Goal: Find specific page/section: Find specific page/section

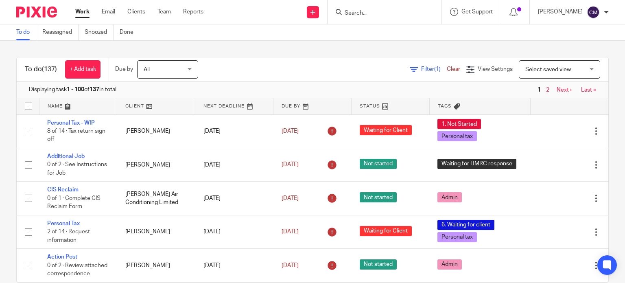
click at [393, 15] on input "Search" at bounding box center [380, 13] width 73 height 7
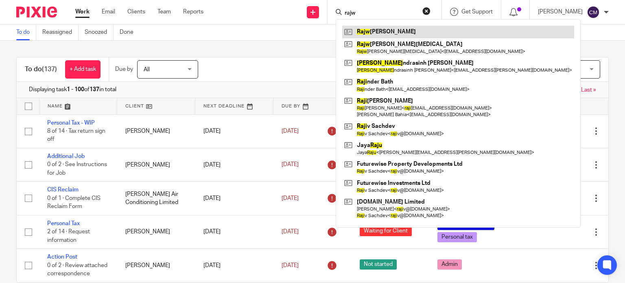
type input "rajw"
click at [389, 27] on link at bounding box center [458, 32] width 232 height 12
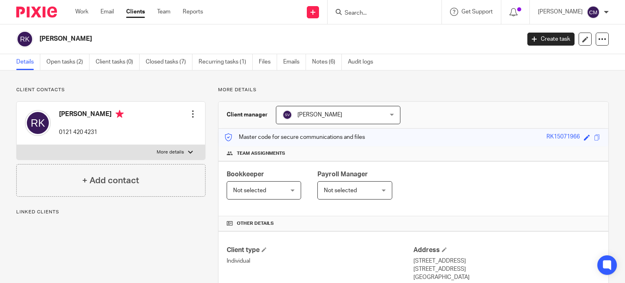
click at [176, 151] on p "More details" at bounding box center [170, 152] width 27 height 7
click at [17, 145] on input "More details" at bounding box center [16, 144] width 0 height 0
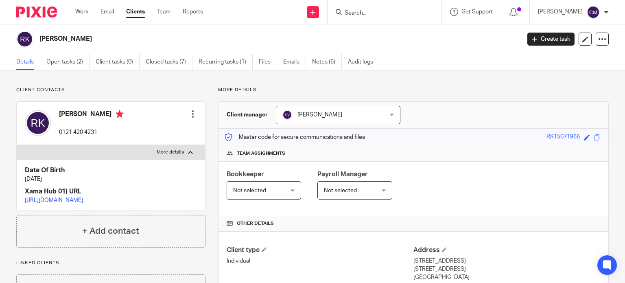
click at [176, 151] on p "More details" at bounding box center [170, 152] width 27 height 7
click at [17, 145] on input "More details" at bounding box center [16, 144] width 0 height 0
checkbox input "false"
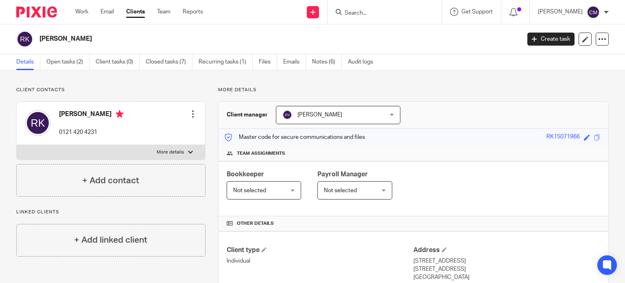
click at [365, 15] on input "Search" at bounding box center [380, 13] width 73 height 7
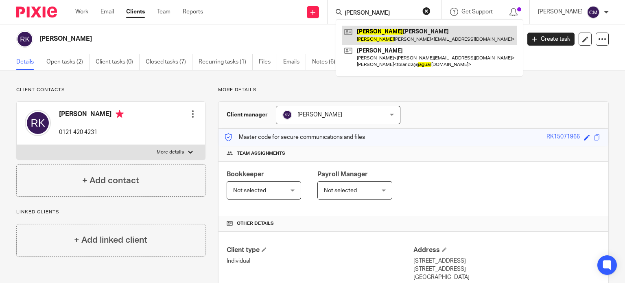
type input "[PERSON_NAME]"
click at [382, 28] on link at bounding box center [429, 35] width 175 height 19
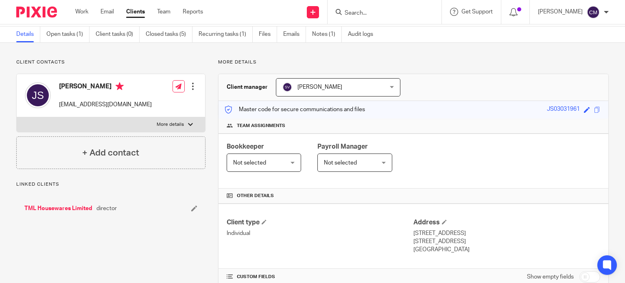
scroll to position [81, 0]
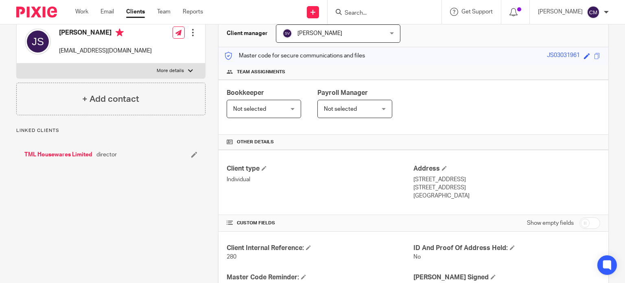
click at [185, 72] on label "More details" at bounding box center [111, 70] width 188 height 15
click at [17, 63] on input "More details" at bounding box center [16, 63] width 0 height 0
checkbox input "true"
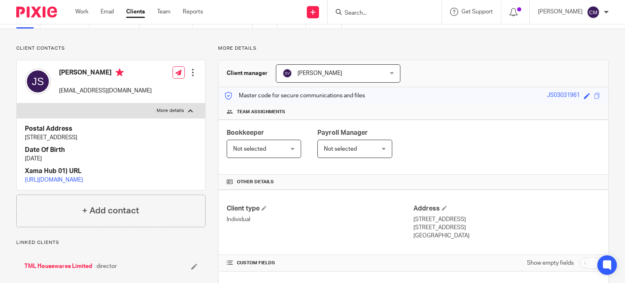
scroll to position [0, 0]
